Goal: Task Accomplishment & Management: Manage account settings

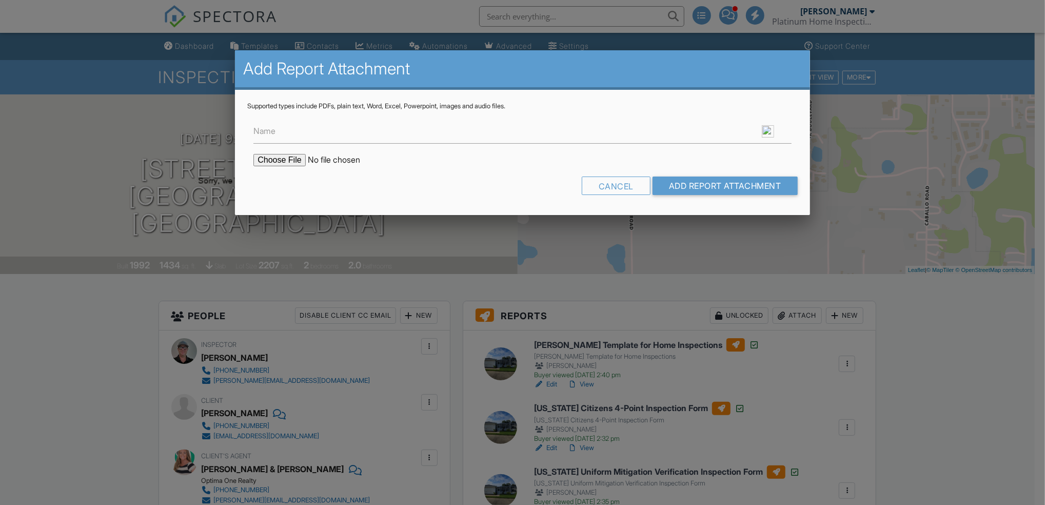
click at [281, 155] on input "file" at bounding box center [340, 160] width 174 height 12
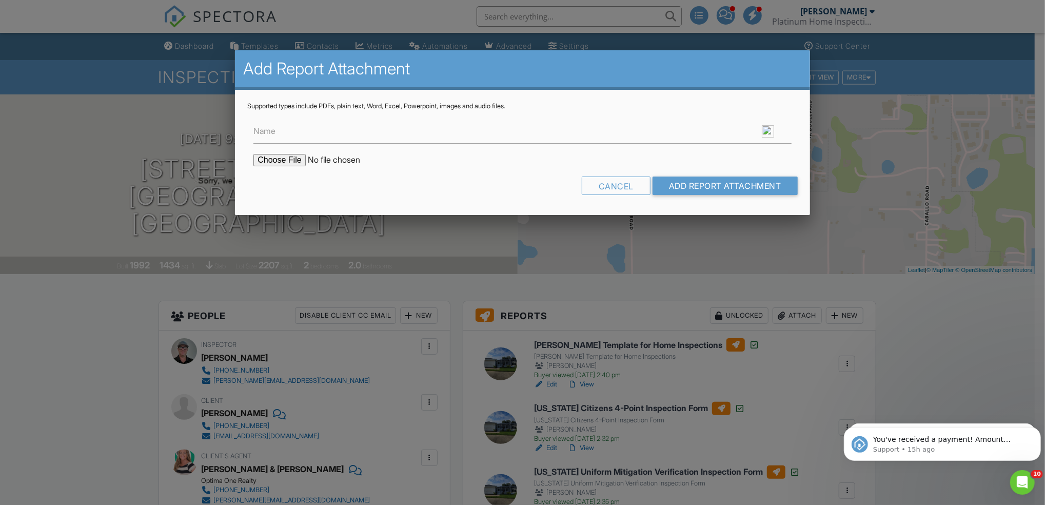
type input "C:\fakepath\2963 Poplar Avenue, LEESBURG, FL 34748-Inspection Report.pdf"
click at [690, 187] on input "Add Report Attachment" at bounding box center [724, 185] width 145 height 18
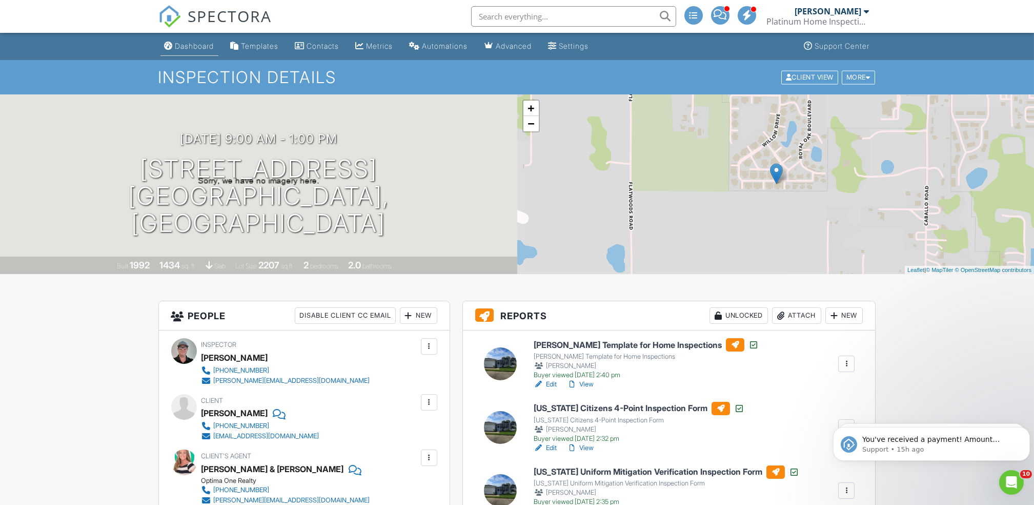
click at [185, 39] on link "Dashboard" at bounding box center [190, 46] width 58 height 19
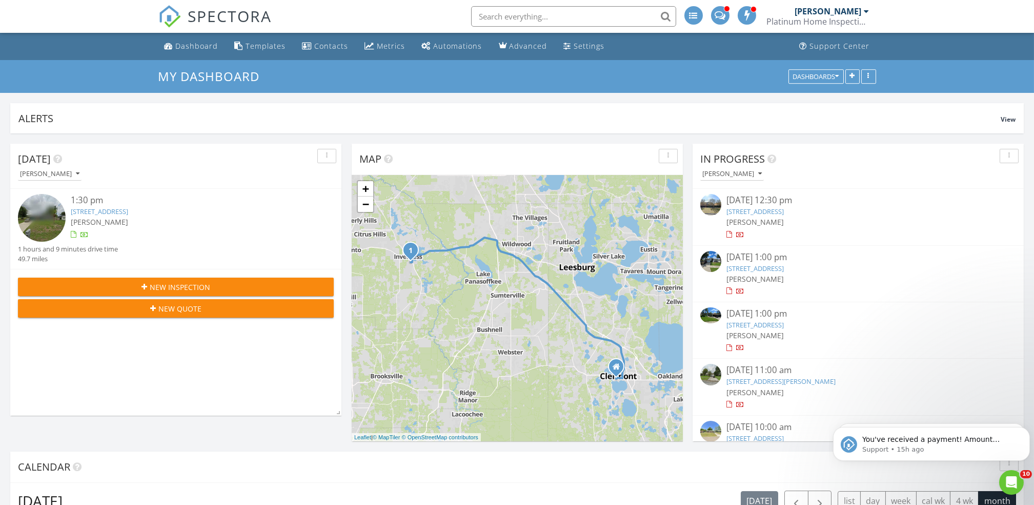
click at [506, 11] on input "text" at bounding box center [573, 16] width 205 height 21
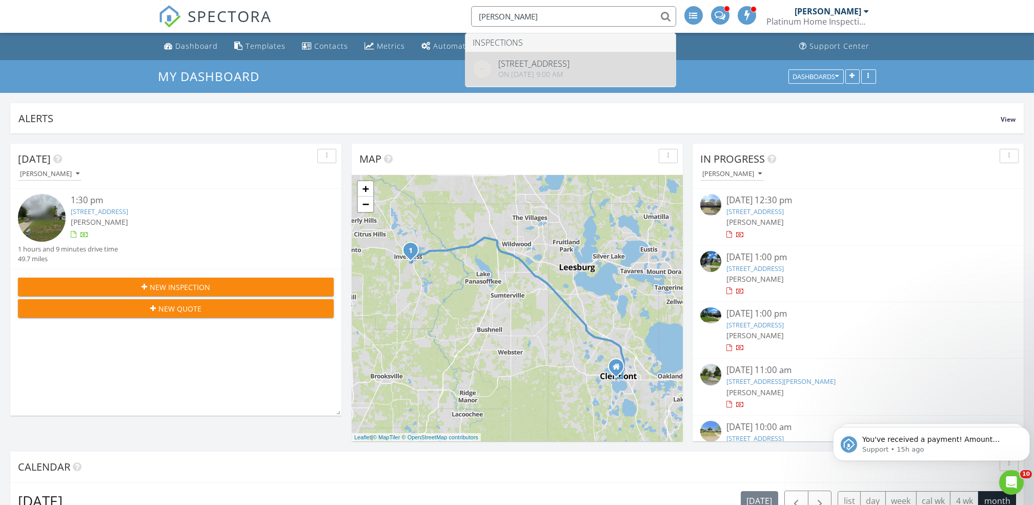
type input "mark ganser"
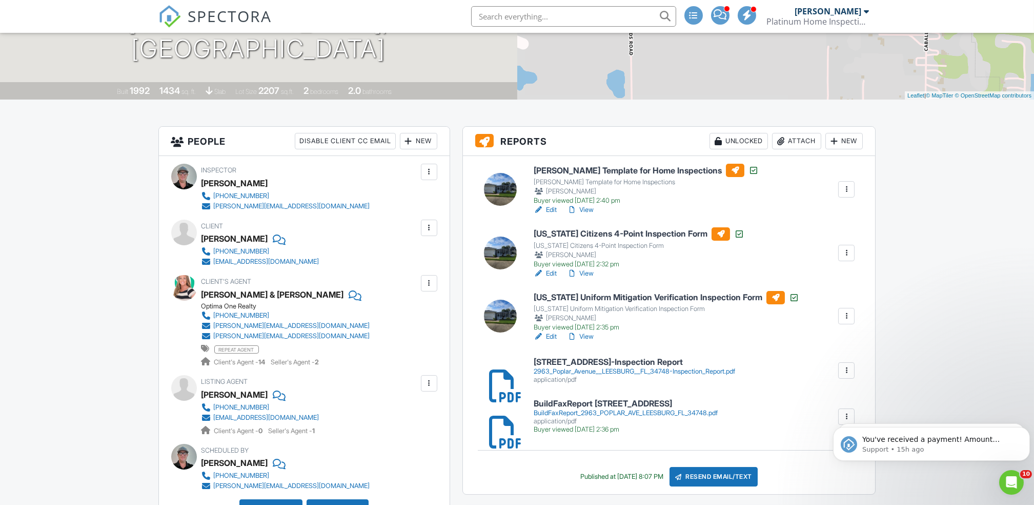
click at [432, 223] on div at bounding box center [429, 228] width 10 height 10
click at [411, 269] on li "Edit" at bounding box center [412, 259] width 38 height 26
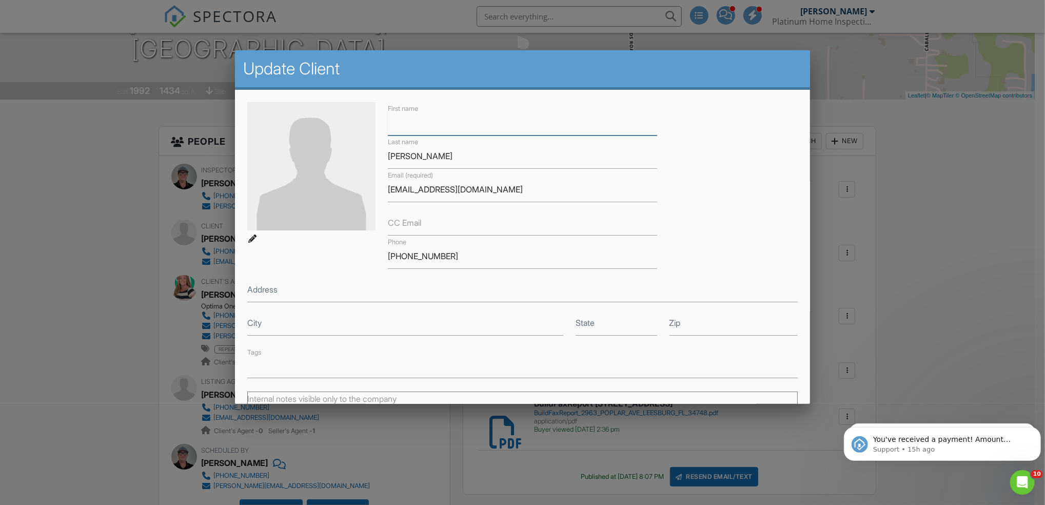
paste input "Kelsey"
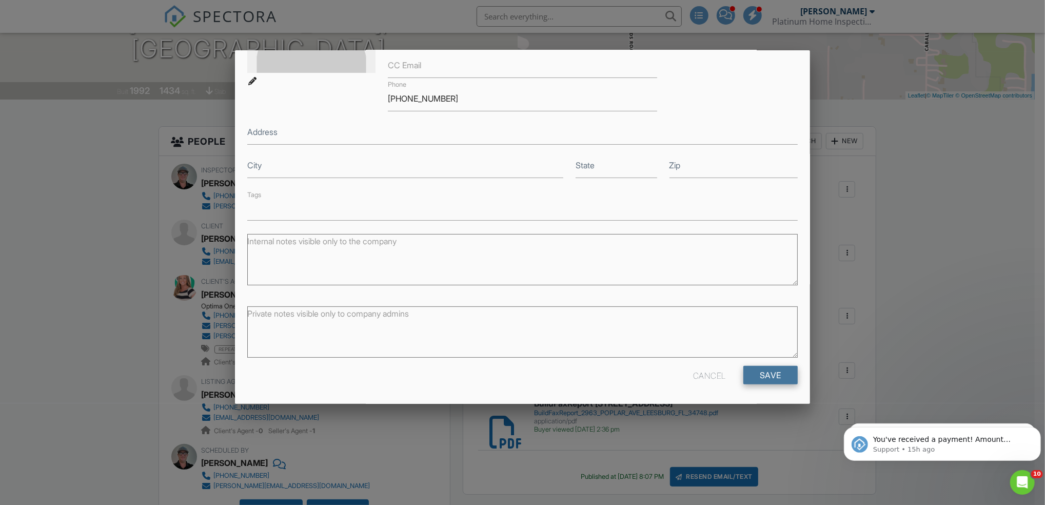
type input "Kelsey"
click at [765, 370] on input "Save" at bounding box center [770, 375] width 54 height 18
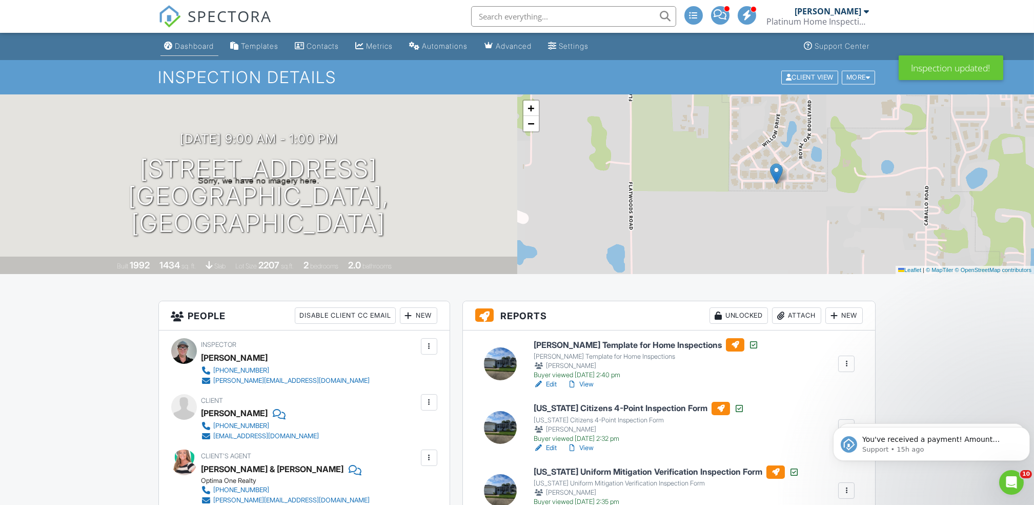
click at [194, 48] on div "Dashboard" at bounding box center [194, 46] width 39 height 9
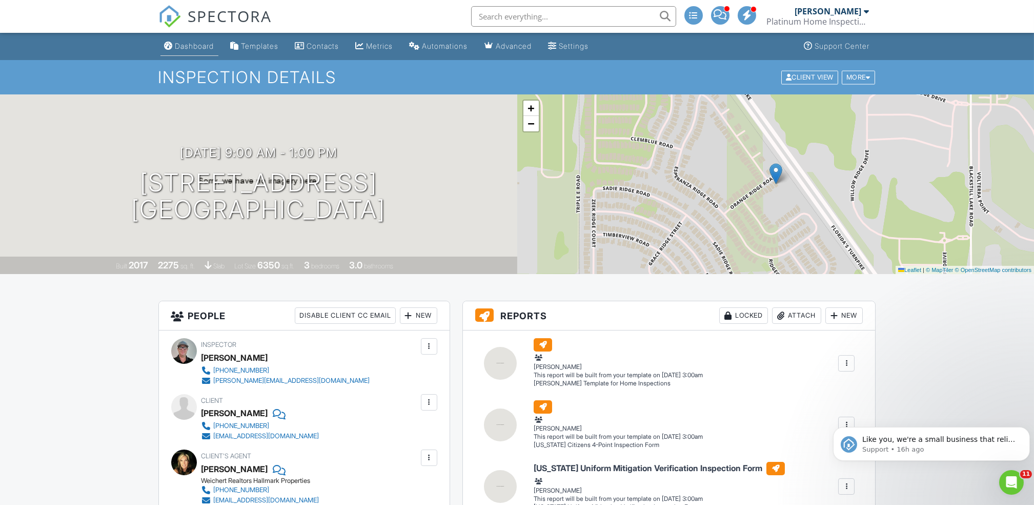
click at [189, 43] on div "Dashboard" at bounding box center [194, 46] width 39 height 9
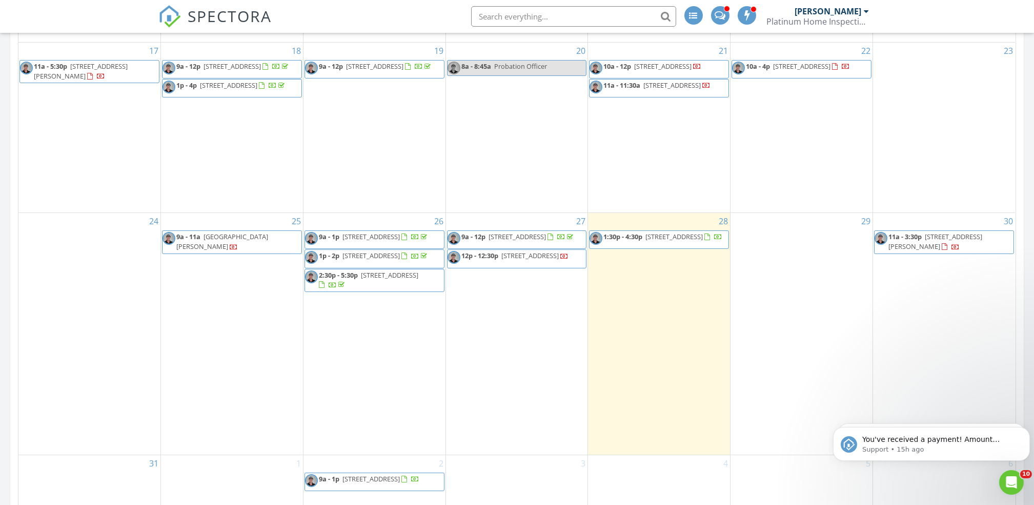
scroll to position [1100, 0]
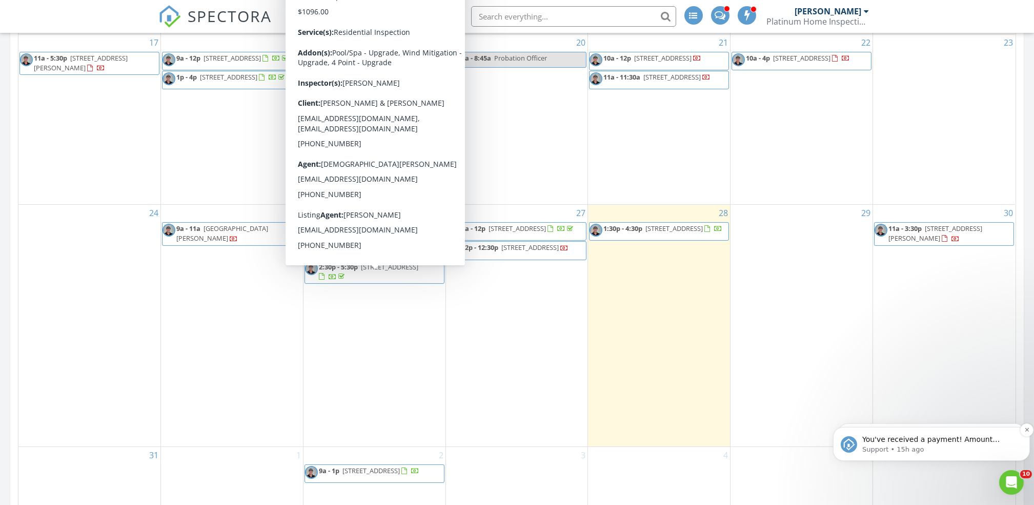
click at [876, 441] on p "You've received a payment! Amount $858.00 Fee $0.00 Net $858.00 Transaction # p…" at bounding box center [939, 439] width 155 height 10
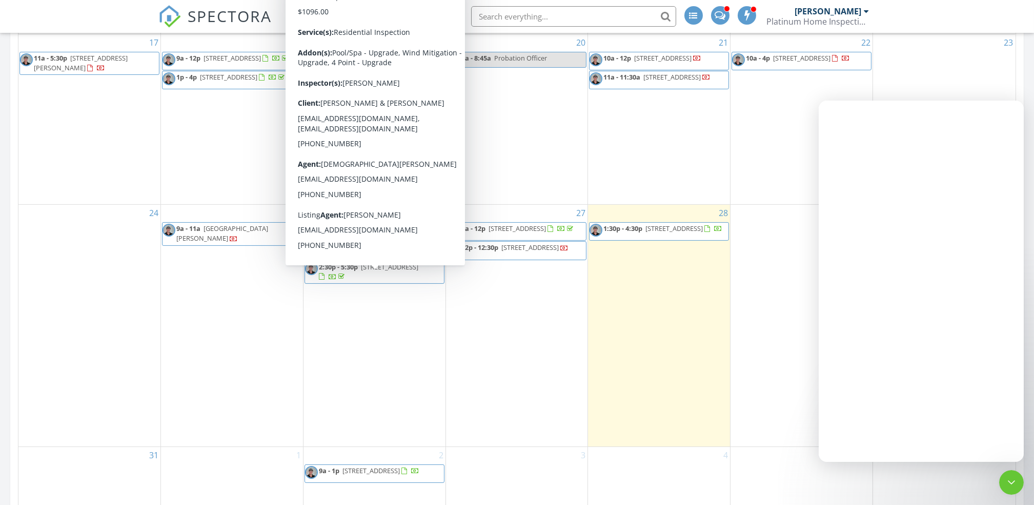
scroll to position [0, 0]
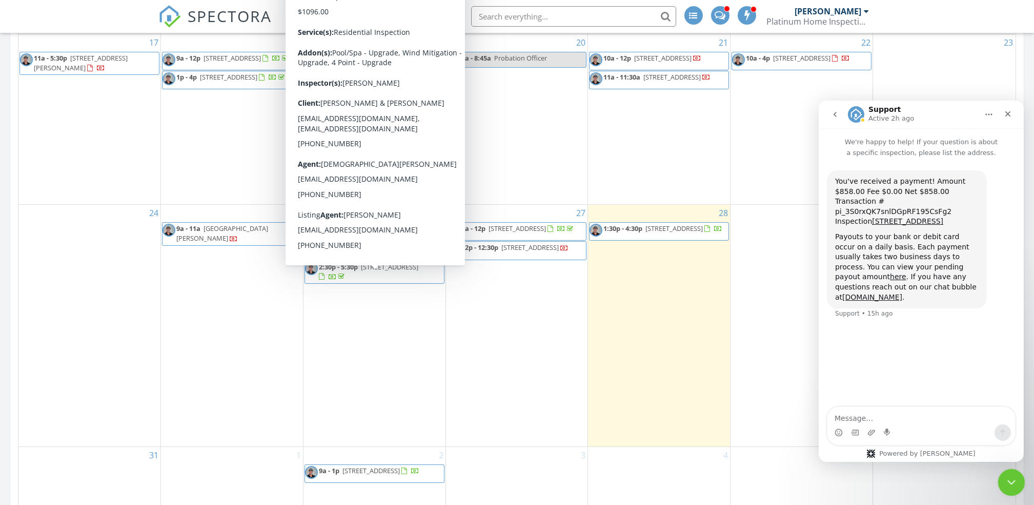
click at [1004, 487] on div "Close Intercom Messenger" at bounding box center [1010, 480] width 25 height 25
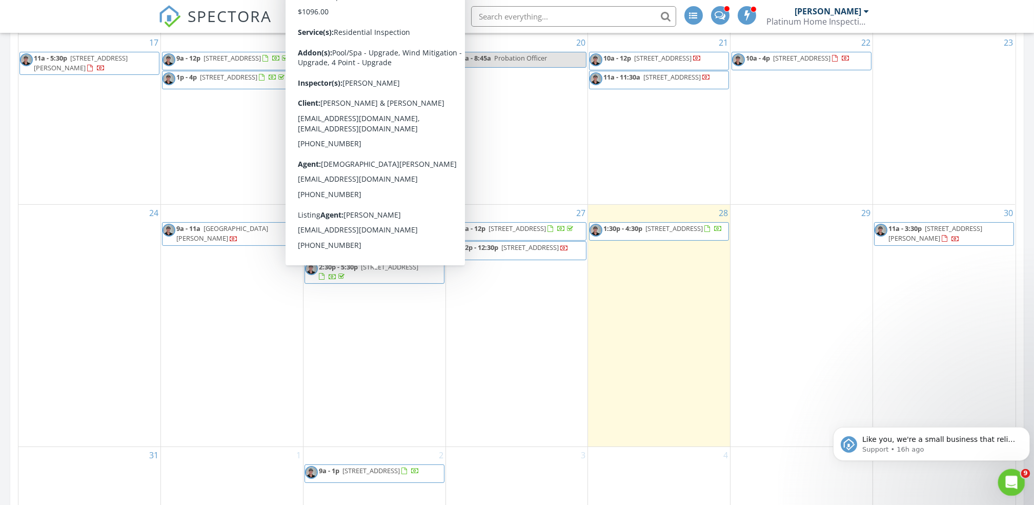
click at [1004, 487] on div "Open Intercom Messenger" at bounding box center [1010, 481] width 34 height 34
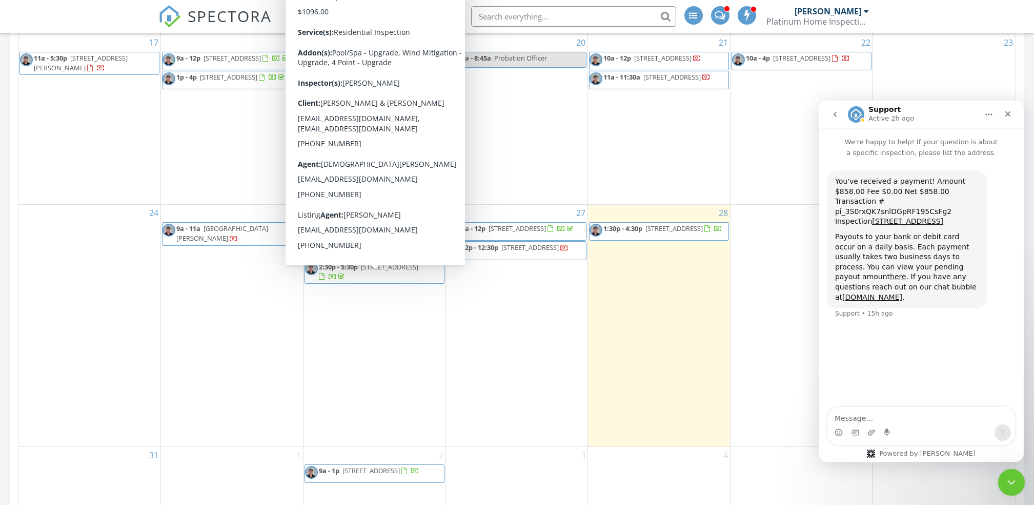
click at [1004, 487] on div "Close Intercom Messenger" at bounding box center [1010, 480] width 25 height 25
